Goal: Information Seeking & Learning: Learn about a topic

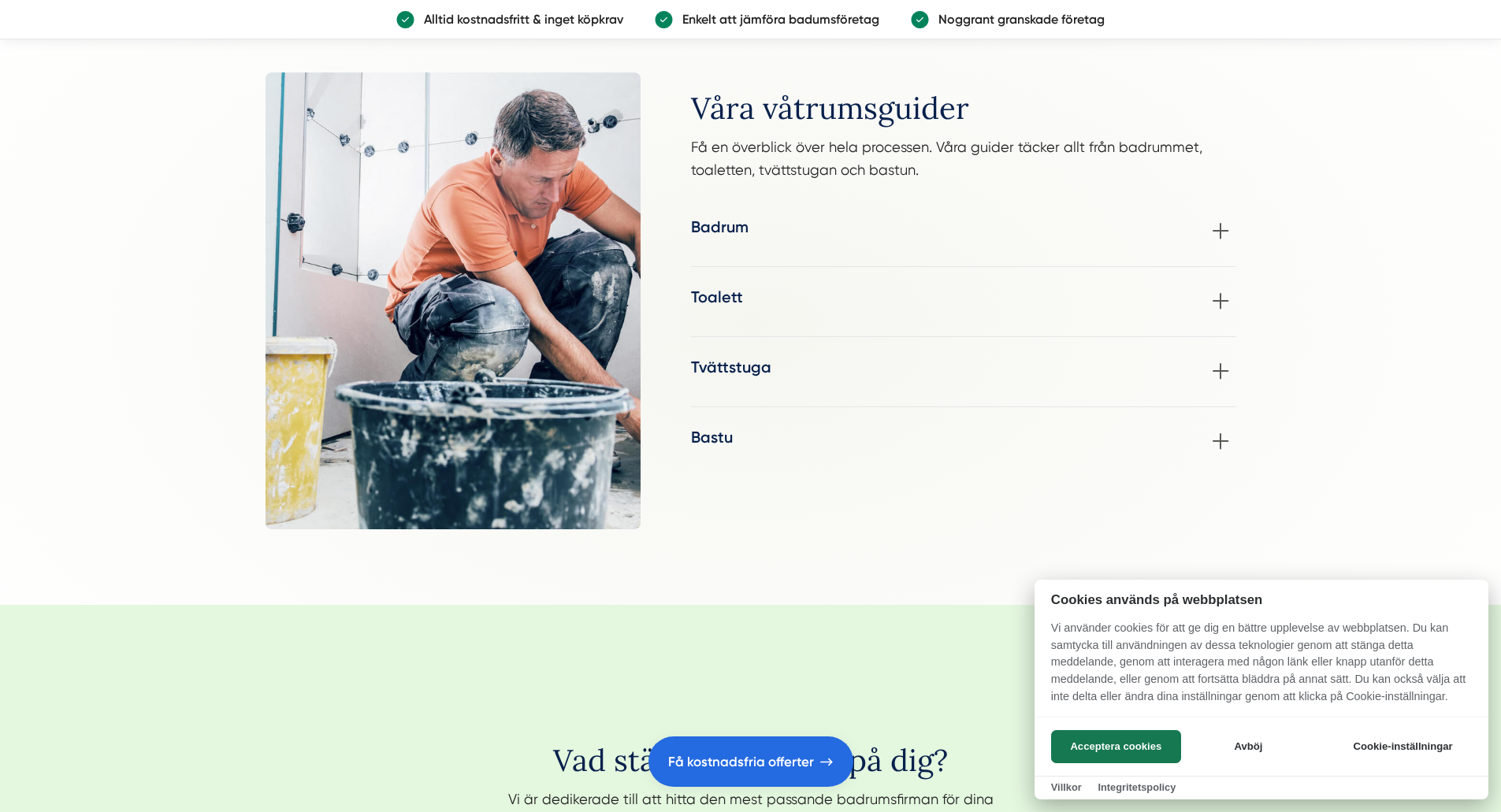
scroll to position [1976, 0]
click at [1218, 229] on div at bounding box center [750, 406] width 1501 height 812
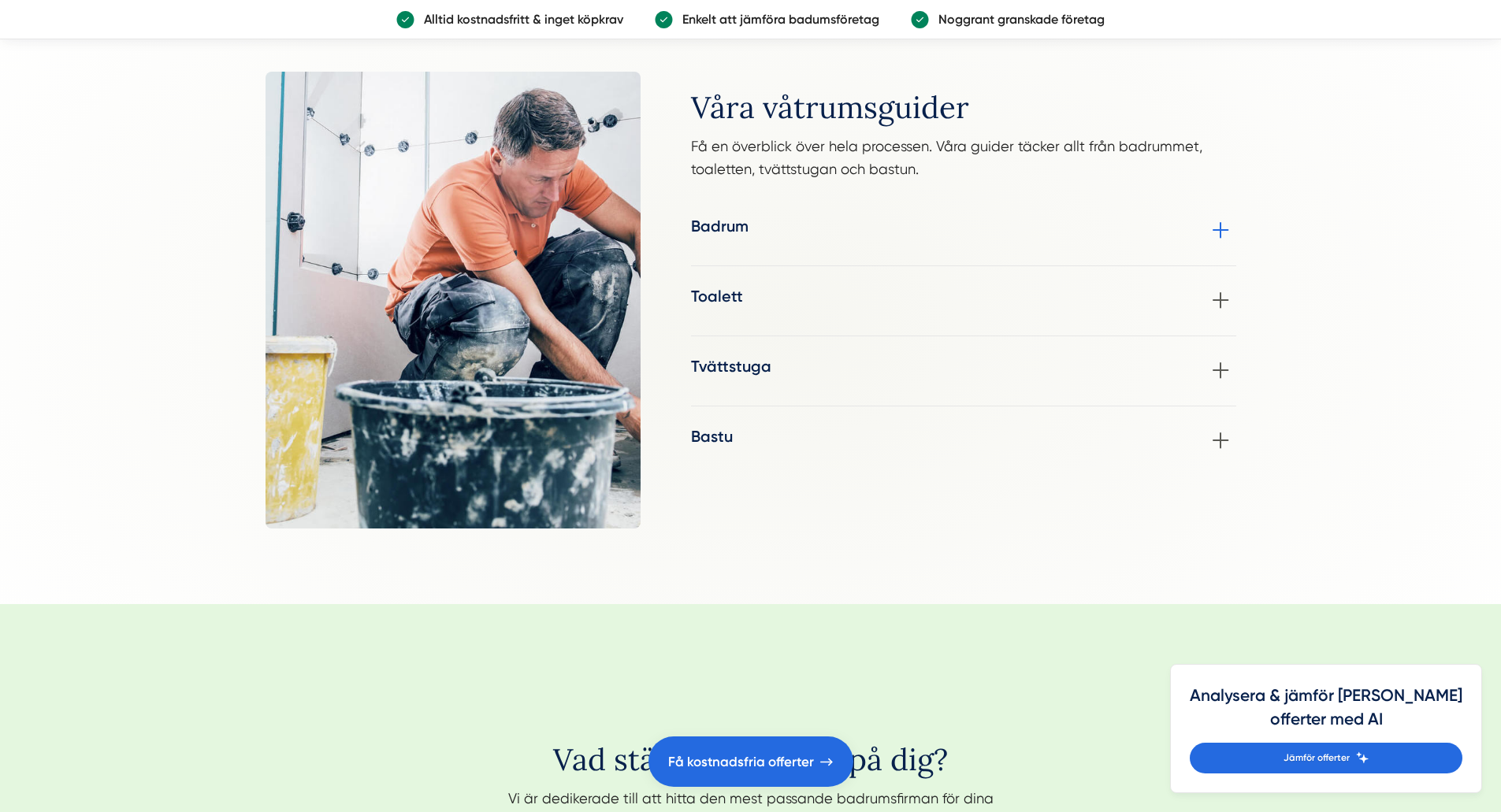
click at [994, 236] on div "Badrum Om du överväger en badrumsrenovering men känner dig osäker på stil- och …" at bounding box center [963, 231] width 545 height 31
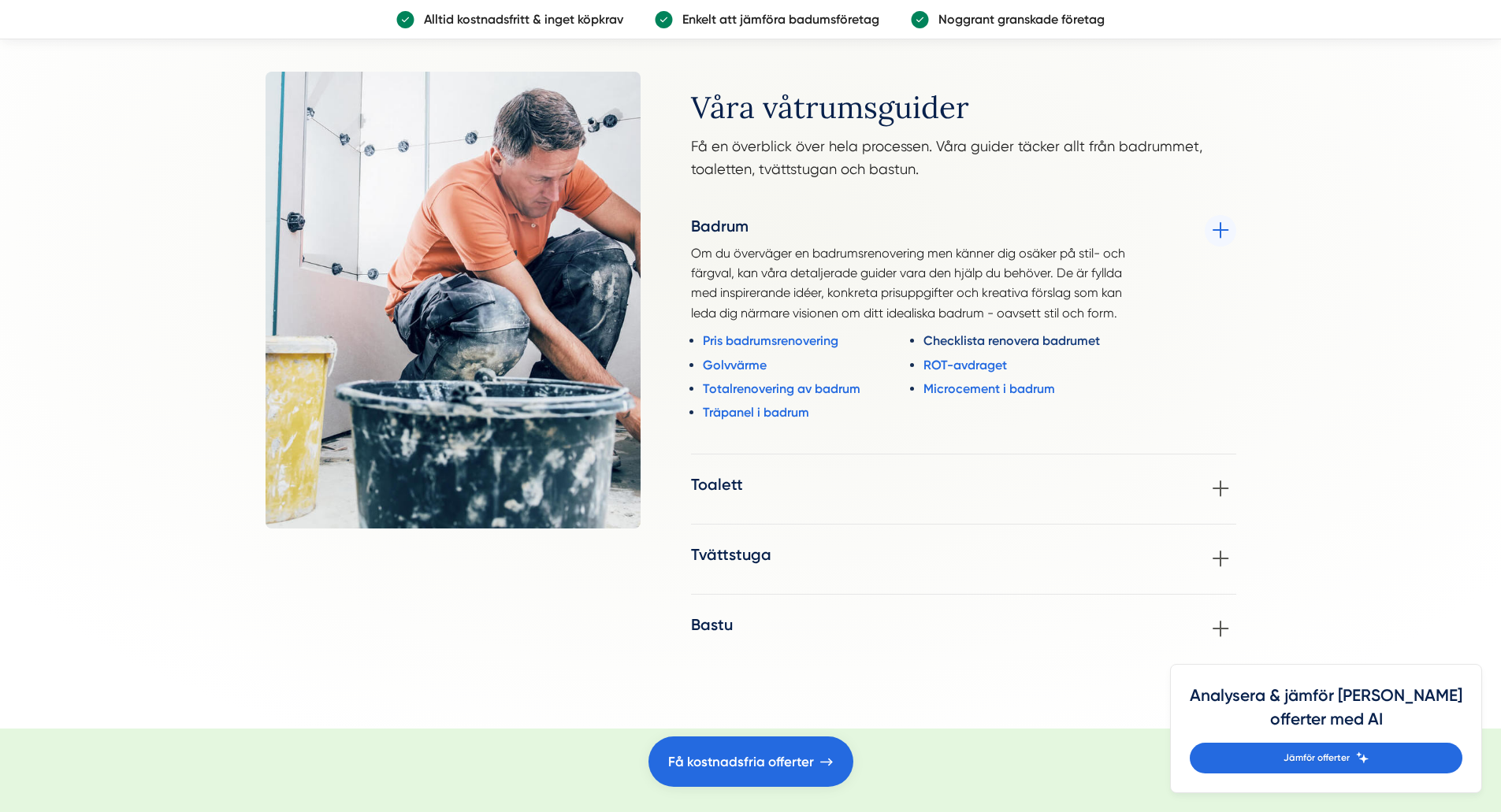
click at [973, 341] on link "Checklista renovera badrumet" at bounding box center [1032, 341] width 218 height 20
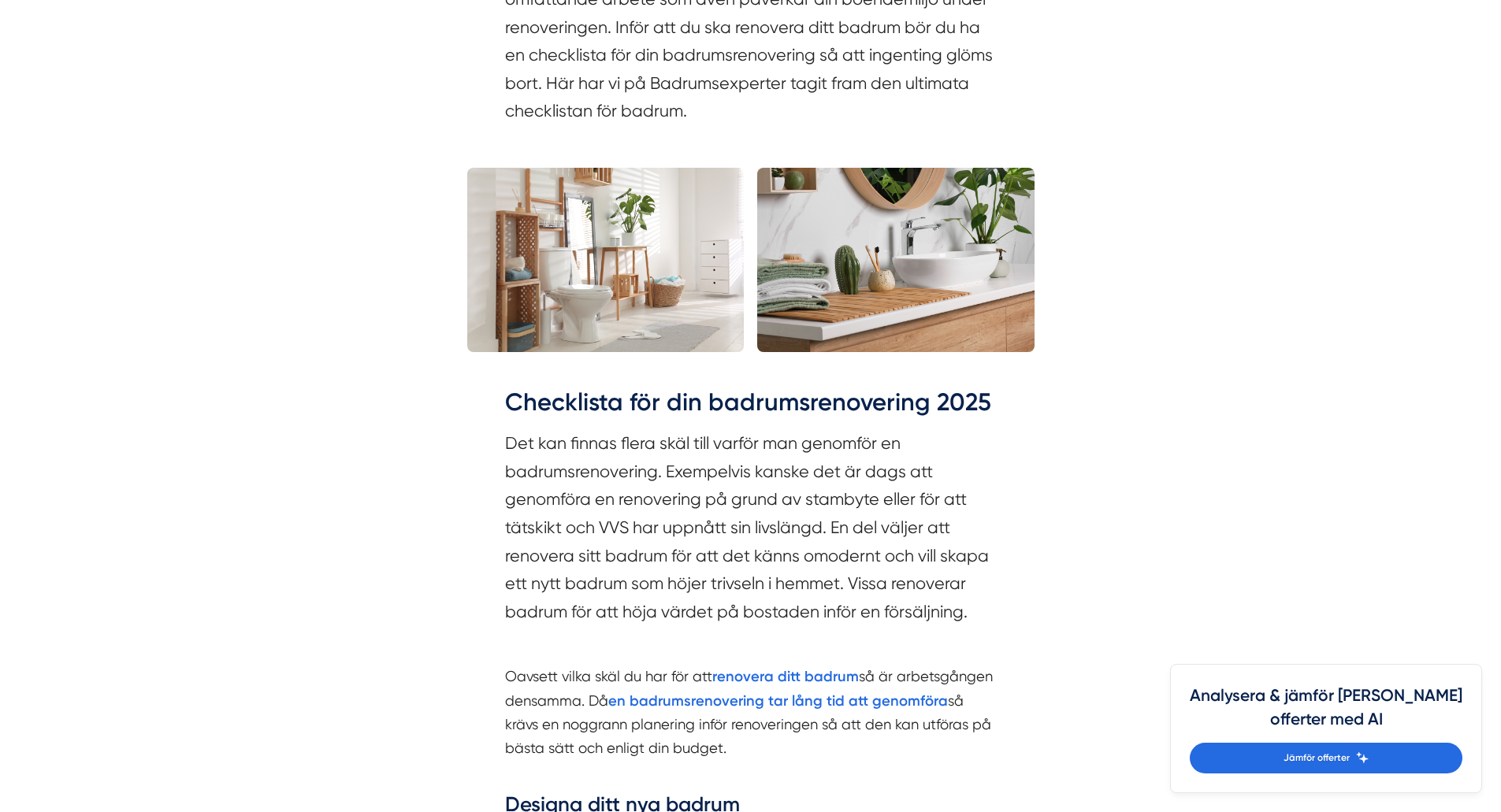
scroll to position [1575, 0]
